Goal: Information Seeking & Learning: Find specific fact

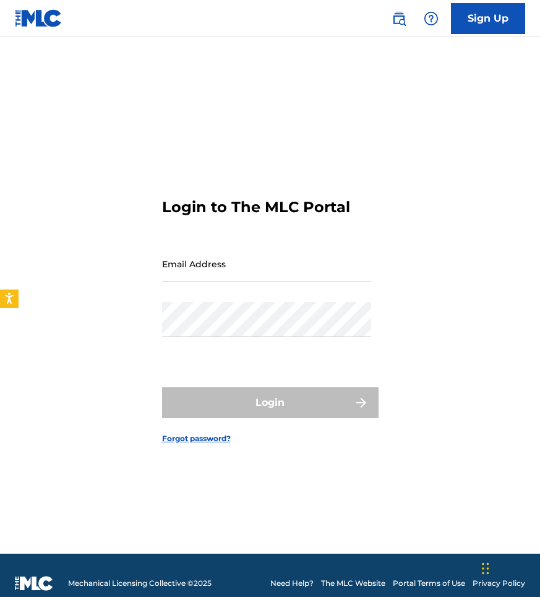
click at [404, 19] on img at bounding box center [398, 18] width 15 height 15
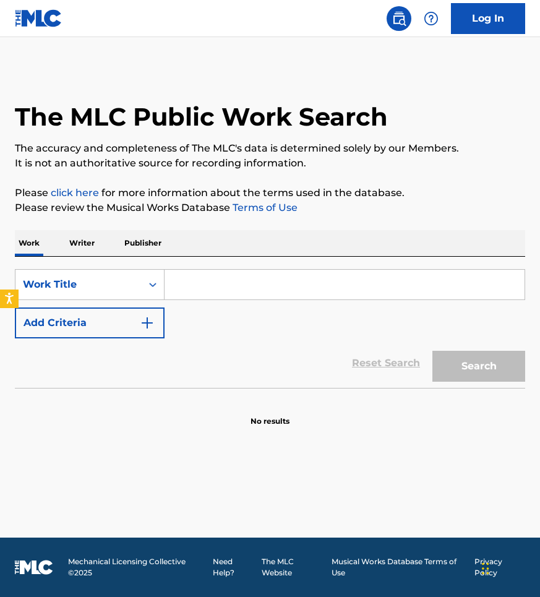
click at [200, 281] on input "Search Form" at bounding box center [344, 285] width 360 height 30
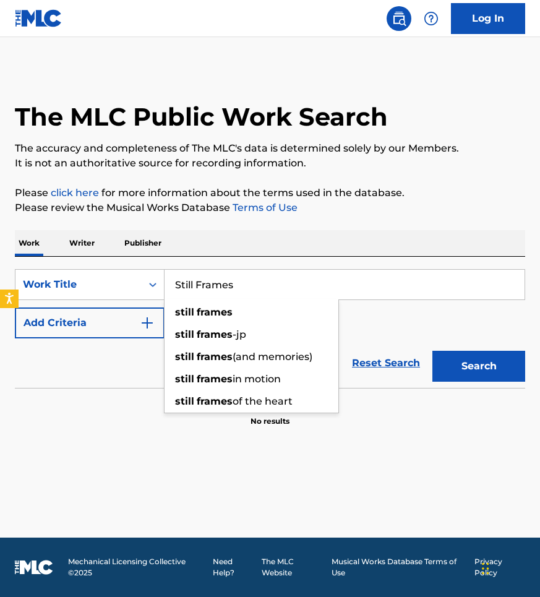
type input "Still Frames"
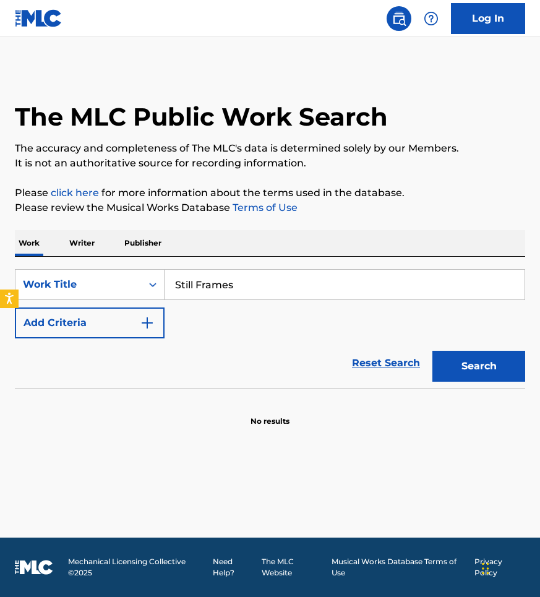
click at [15, 307] on button "Add Criteria" at bounding box center [90, 322] width 150 height 31
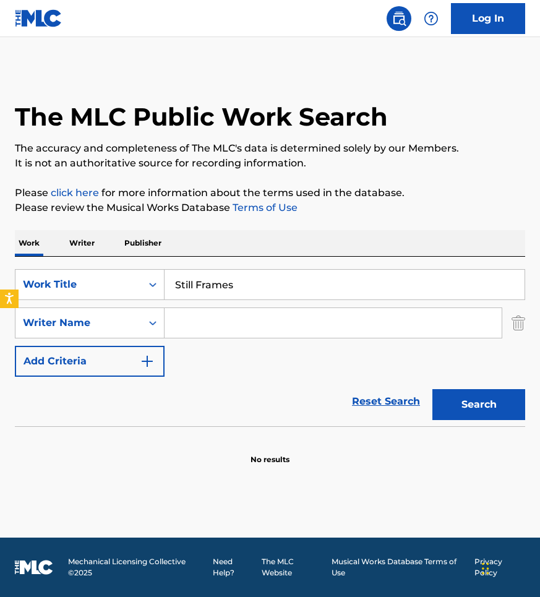
click at [245, 314] on input "Search Form" at bounding box center [332, 323] width 337 height 30
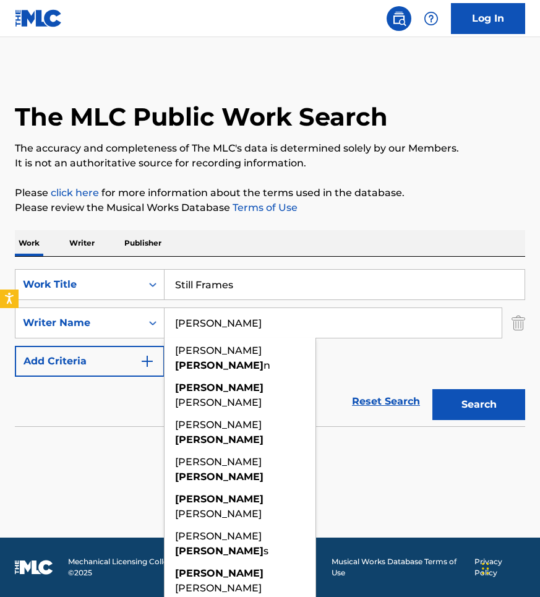
type input "[PERSON_NAME]"
click at [432, 389] on button "Search" at bounding box center [478, 404] width 93 height 31
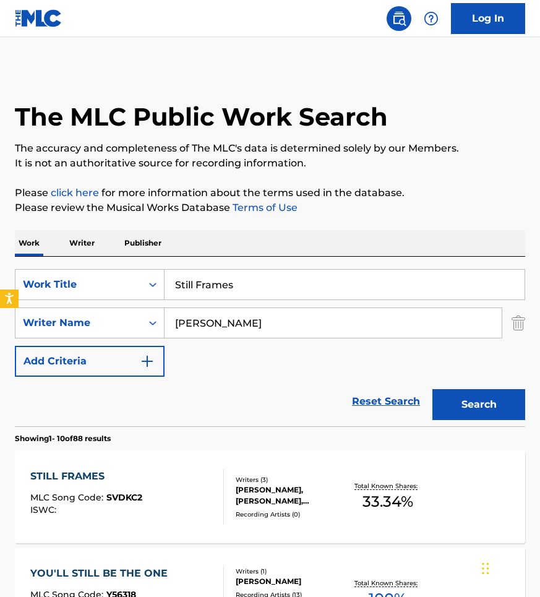
click at [115, 476] on div "STILL FRAMES" at bounding box center [86, 476] width 112 height 15
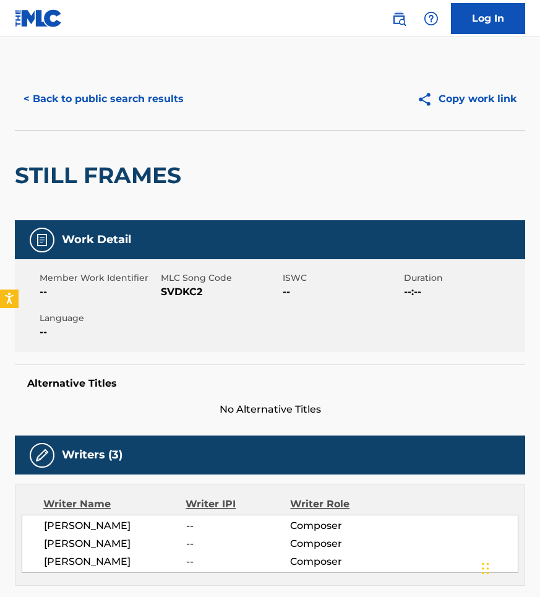
click at [62, 98] on button "< Back to public search results" at bounding box center [103, 98] width 177 height 31
